Goal: Navigation & Orientation: Find specific page/section

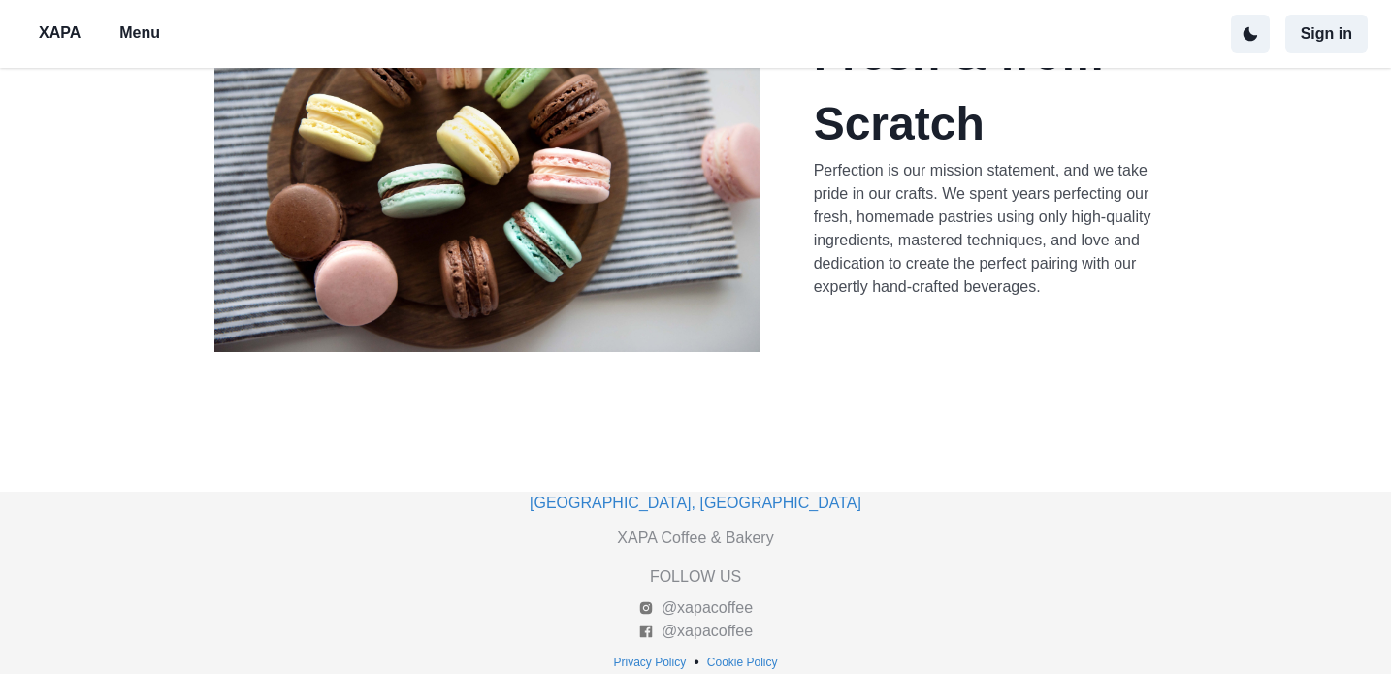
scroll to position [692, 0]
click at [151, 32] on p "Menu" at bounding box center [139, 32] width 41 height 23
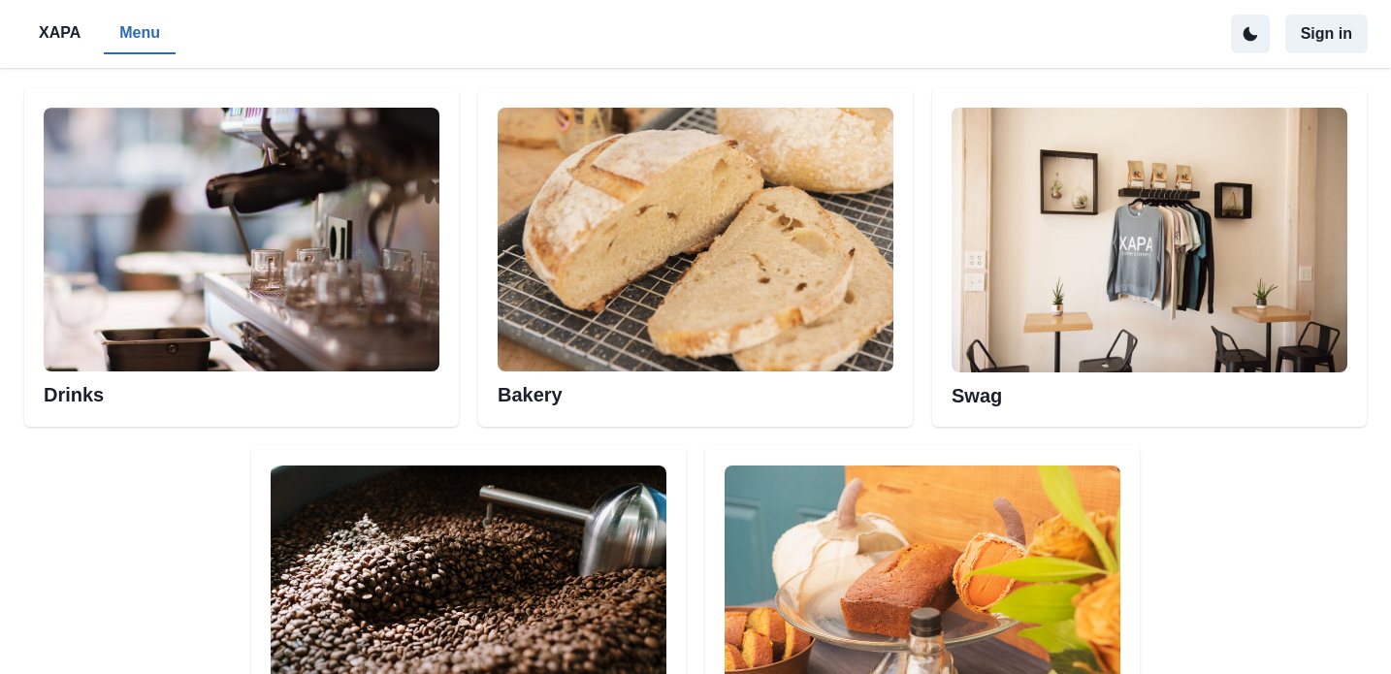
scroll to position [990, 0]
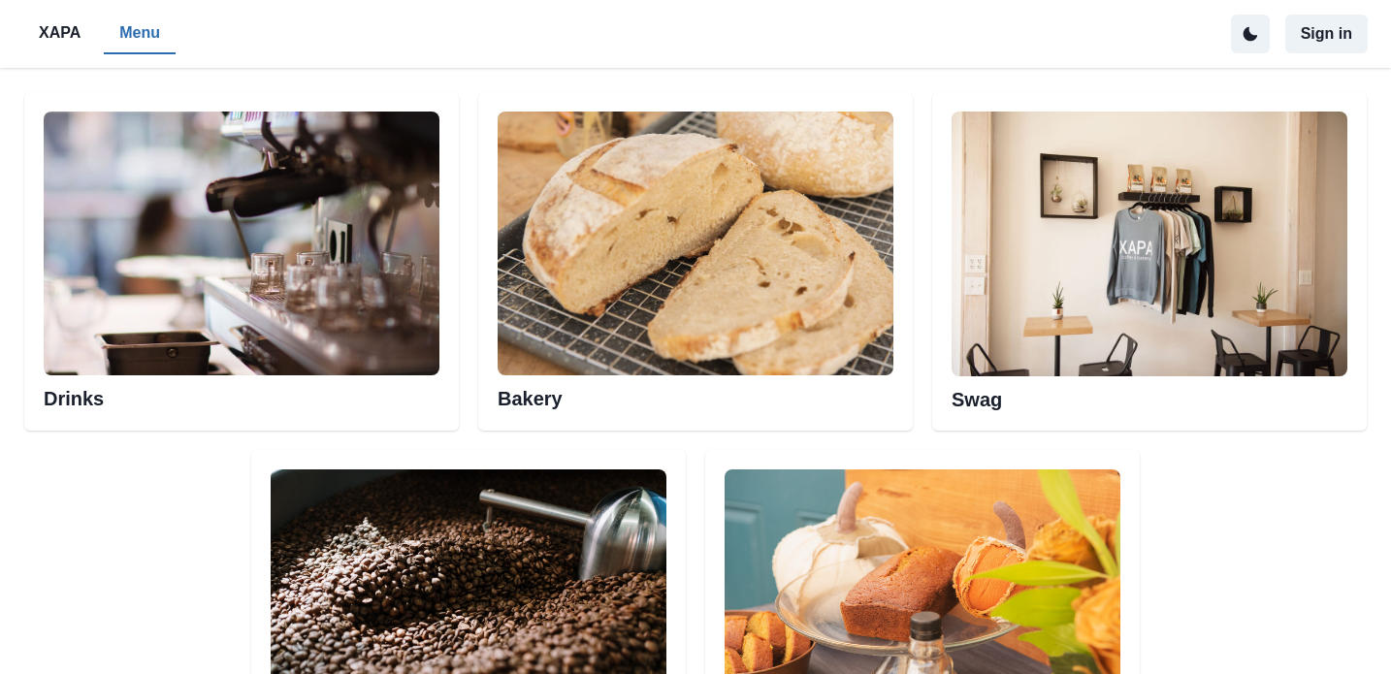
click at [550, 401] on h2 "Bakery" at bounding box center [696, 392] width 396 height 35
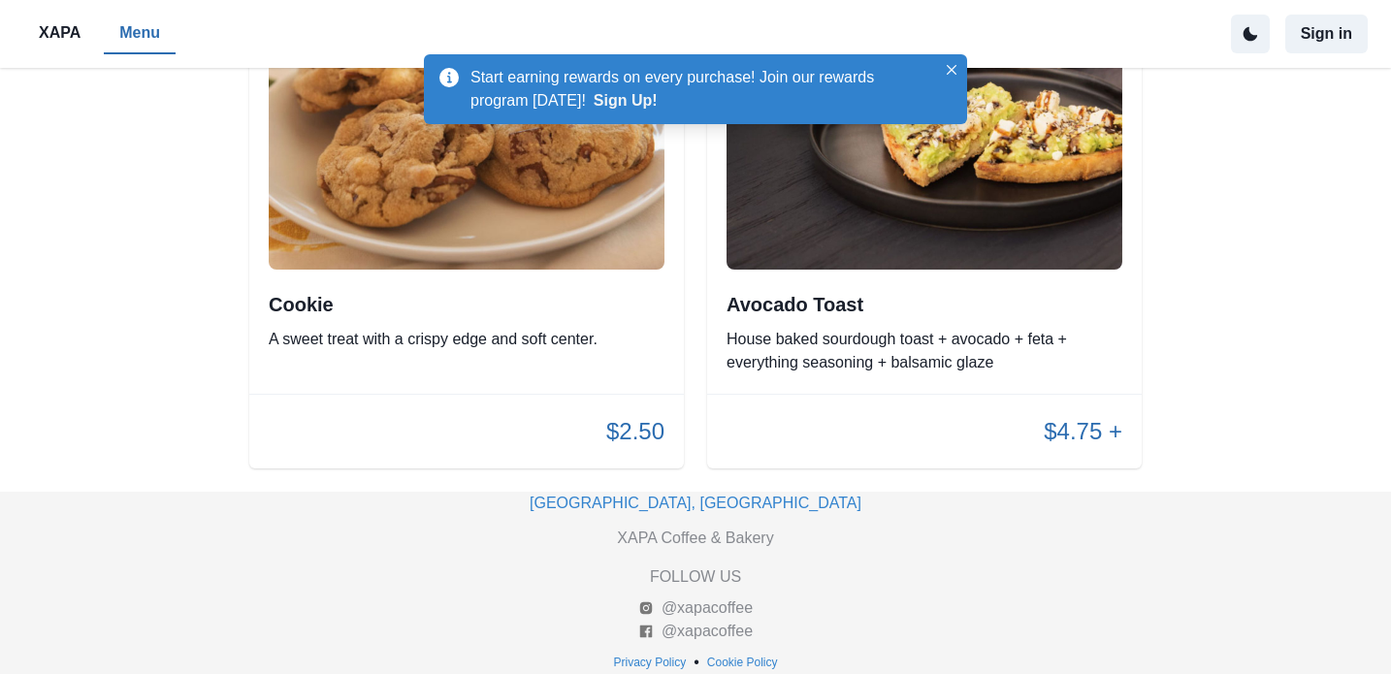
scroll to position [6159, 0]
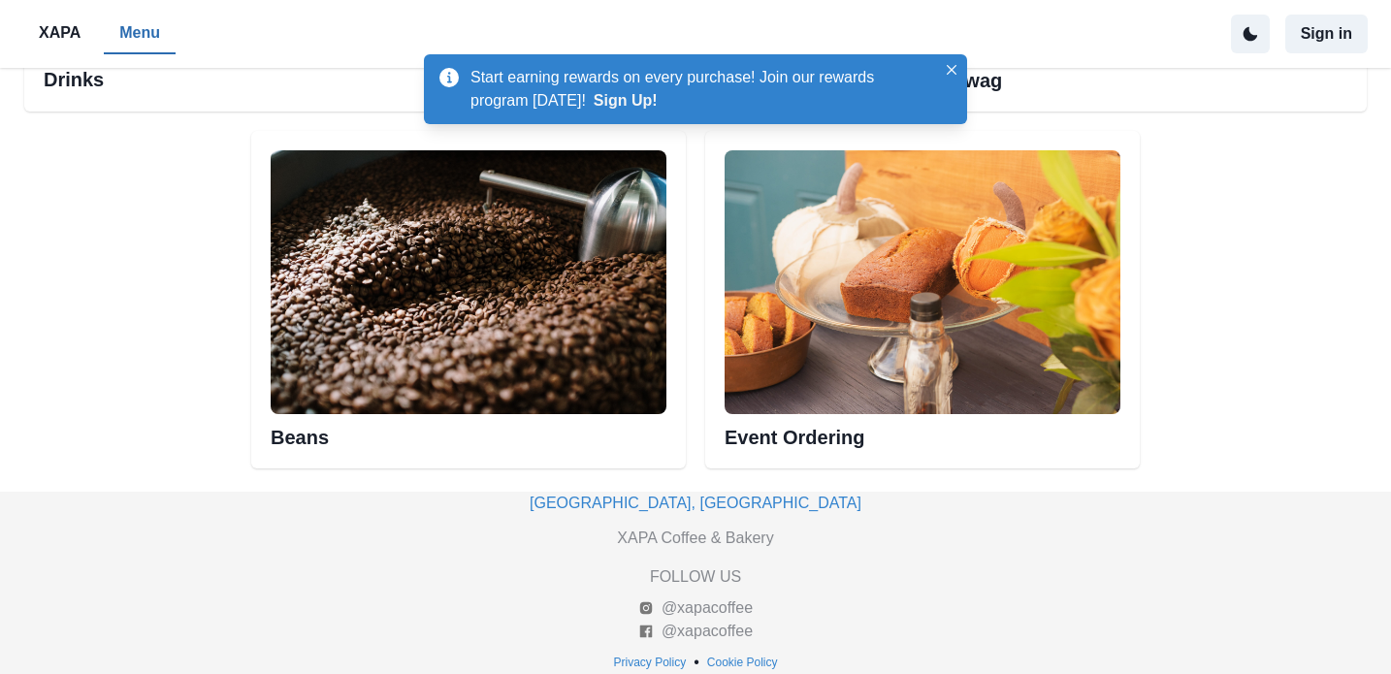
scroll to position [1309, 0]
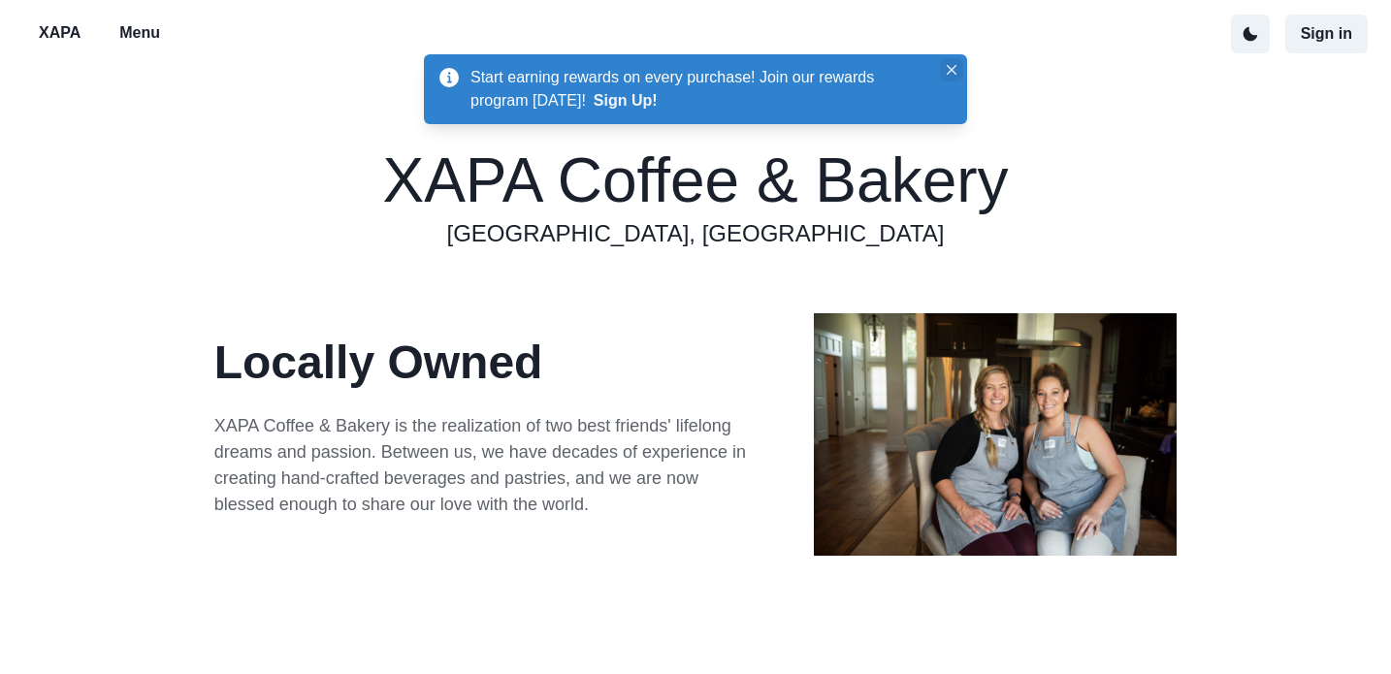
click at [954, 70] on icon "Close" at bounding box center [952, 70] width 10 height 10
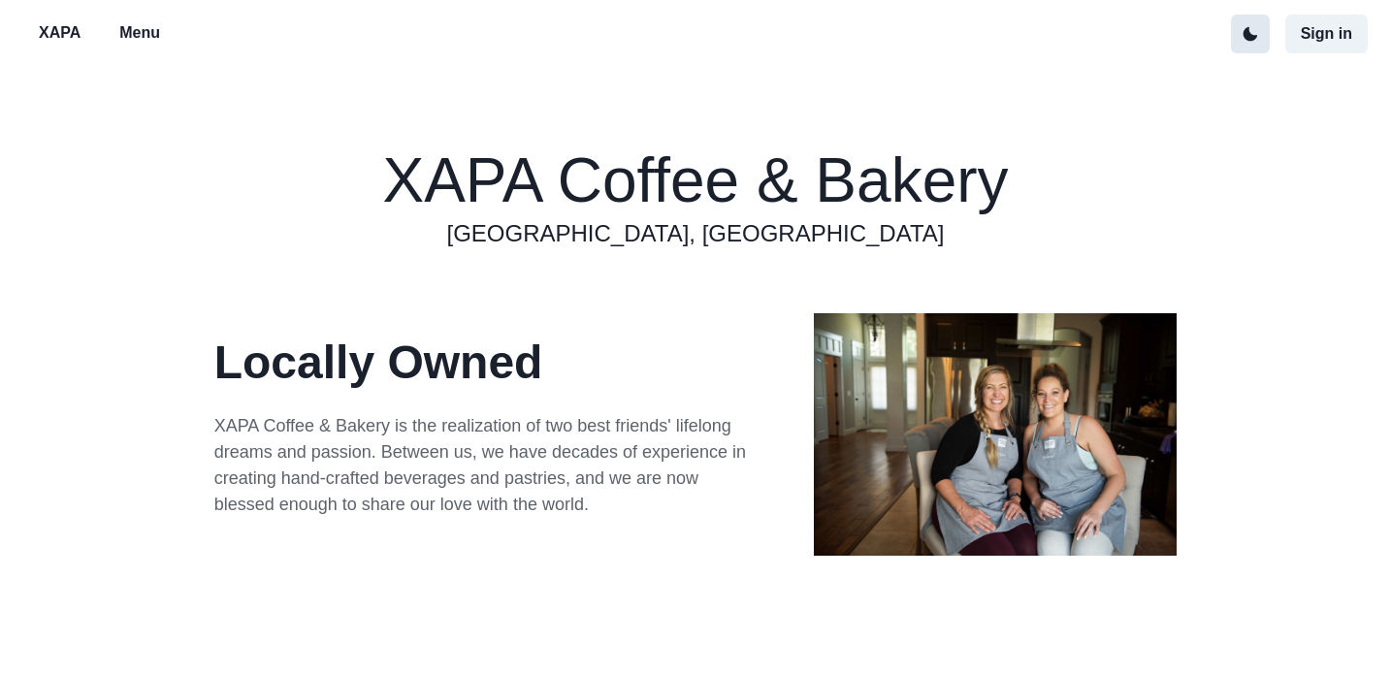
click at [1249, 37] on icon "active dark theme mode" at bounding box center [1250, 34] width 14 height 14
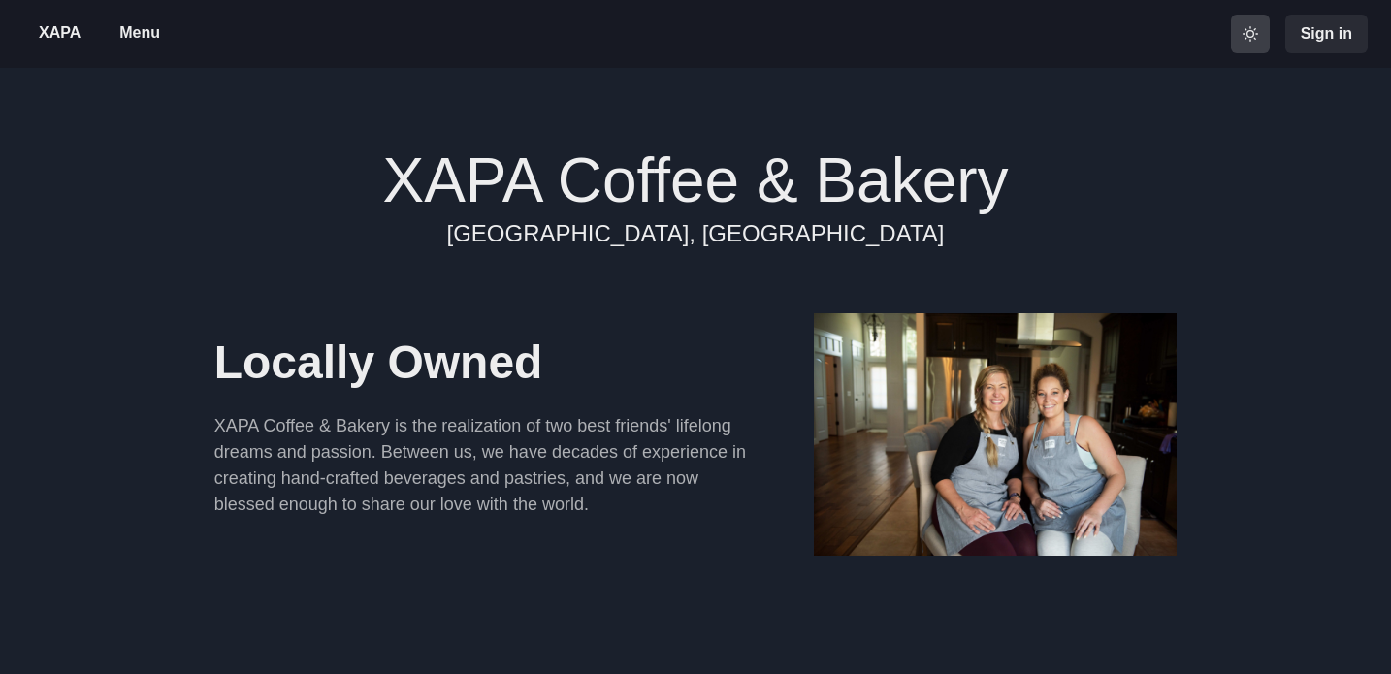
click at [1249, 37] on icon "active light theme mode" at bounding box center [1251, 34] width 16 height 16
